Goal: Transaction & Acquisition: Purchase product/service

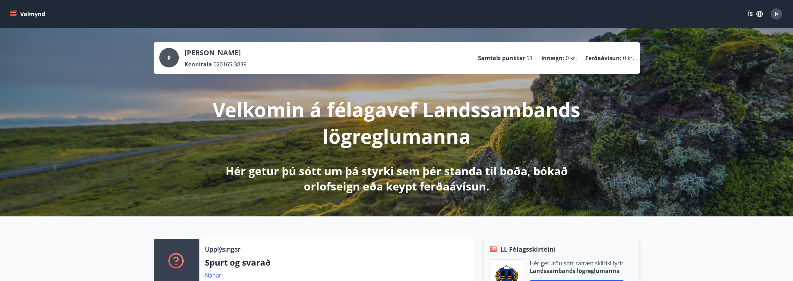
click at [14, 13] on icon "menu" at bounding box center [13, 12] width 6 height 1
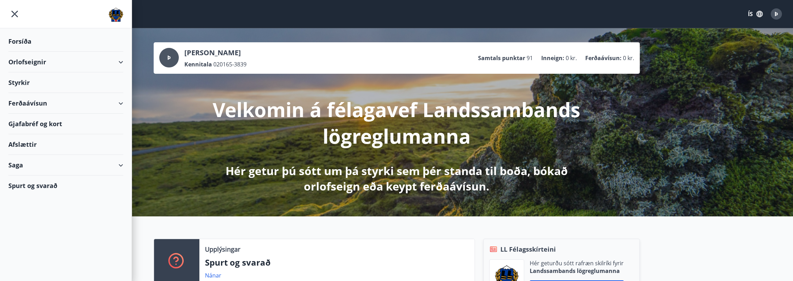
click at [34, 101] on div "Ferðaávísun" at bounding box center [65, 103] width 115 height 21
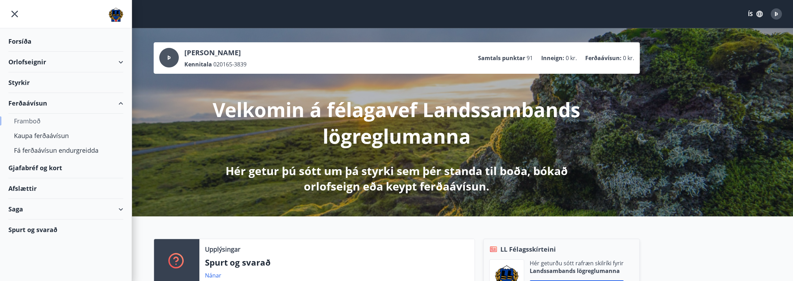
click at [41, 119] on div "Framboð" at bounding box center [66, 120] width 104 height 15
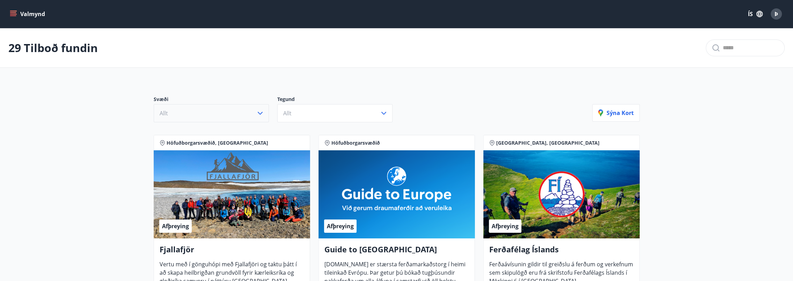
click at [260, 114] on icon "button" at bounding box center [260, 113] width 8 height 8
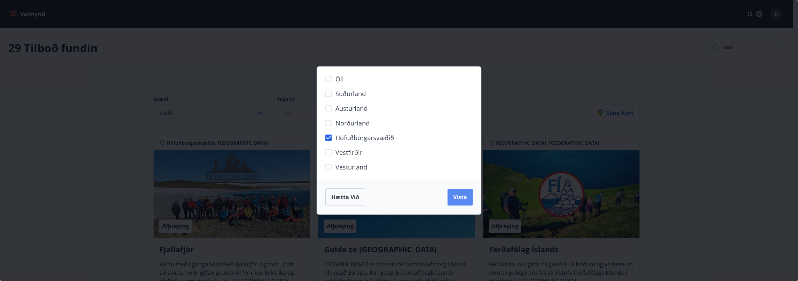
click at [472, 194] on button "Vista" at bounding box center [460, 197] width 25 height 17
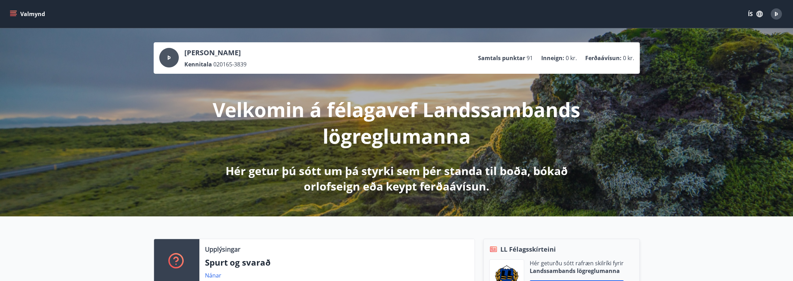
click at [13, 12] on icon "menu" at bounding box center [13, 12] width 6 height 1
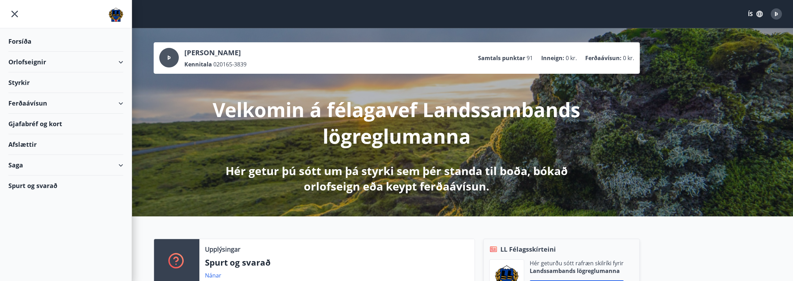
click at [30, 101] on div "Ferðaávísun" at bounding box center [65, 103] width 115 height 21
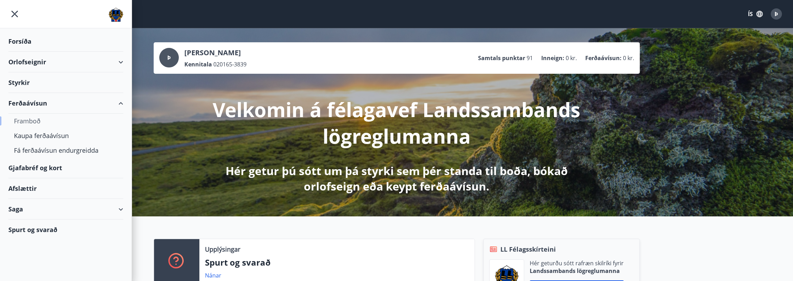
click at [28, 118] on div "Framboð" at bounding box center [66, 120] width 104 height 15
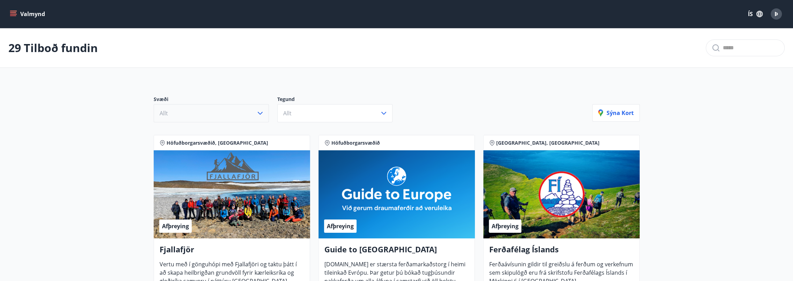
click at [264, 110] on icon "button" at bounding box center [260, 113] width 8 height 8
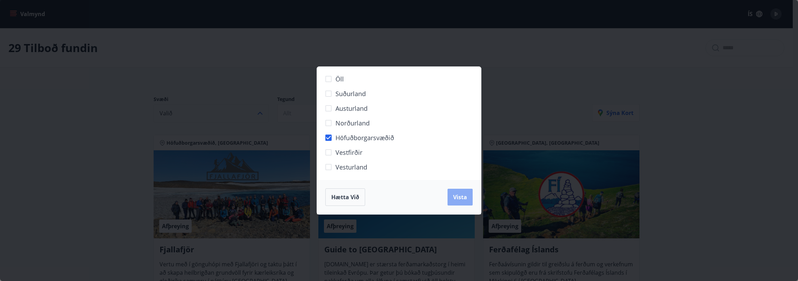
click at [465, 196] on span "Vista" at bounding box center [460, 197] width 14 height 8
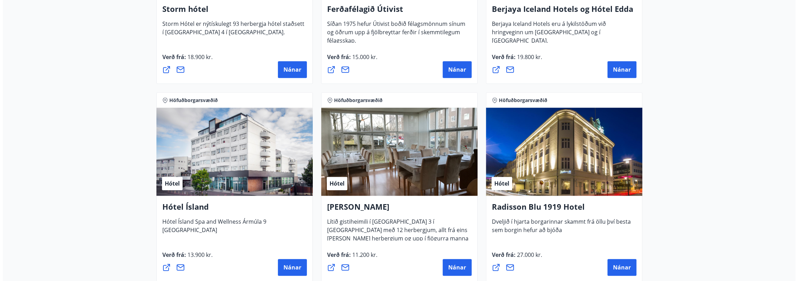
scroll to position [419, 0]
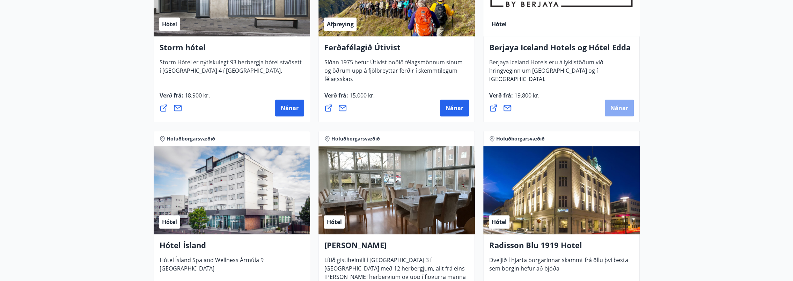
click at [624, 110] on span "Nánar" at bounding box center [619, 108] width 18 height 8
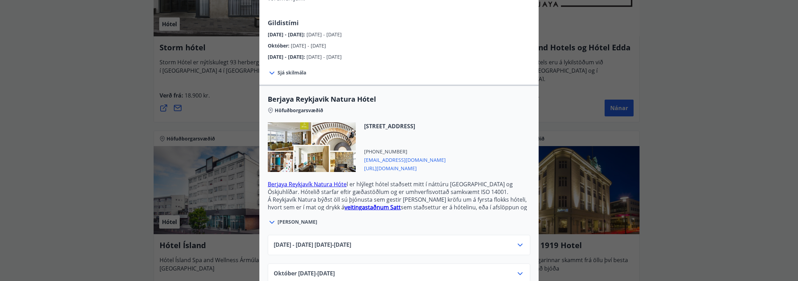
scroll to position [140, 0]
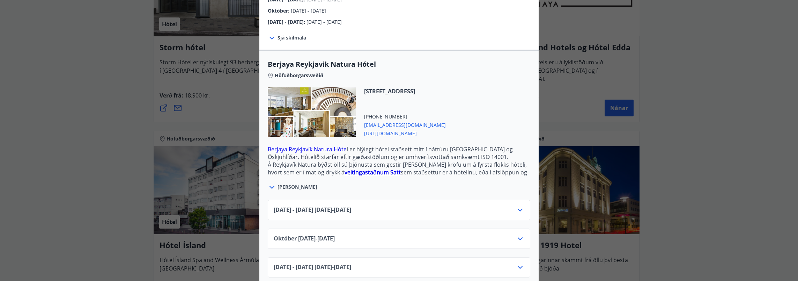
click at [516, 206] on icon at bounding box center [520, 210] width 8 height 8
click at [511, 230] on span "Kaupa" at bounding box center [510, 234] width 18 height 8
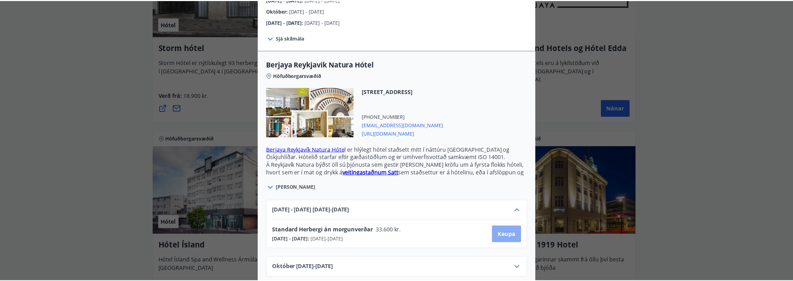
scroll to position [33, 0]
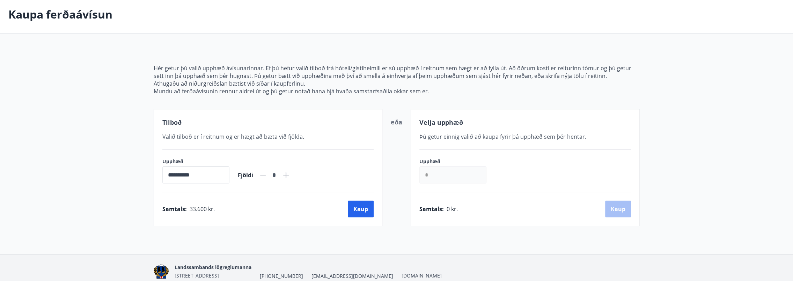
click at [289, 176] on icon at bounding box center [286, 175] width 6 height 6
type input "*"
click at [368, 210] on button "Kaup" at bounding box center [361, 208] width 26 height 17
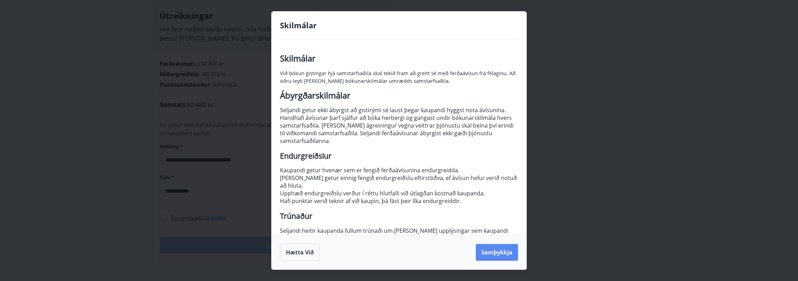
click at [515, 251] on button "Samþykkja" at bounding box center [497, 252] width 42 height 17
click at [300, 251] on button "Hætta við" at bounding box center [300, 251] width 40 height 17
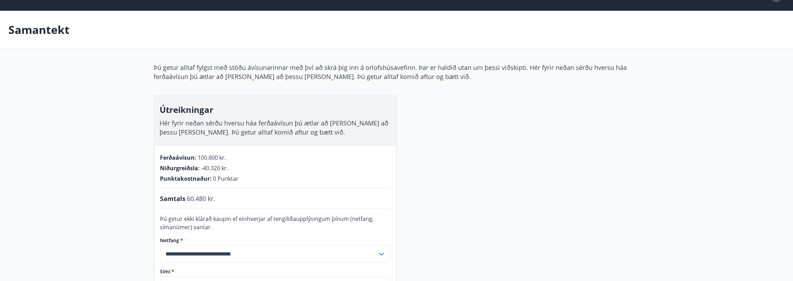
scroll to position [7, 0]
